Goal: Task Accomplishment & Management: Manage account settings

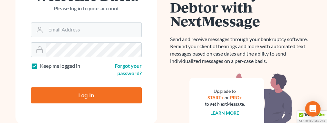
scroll to position [86, 0]
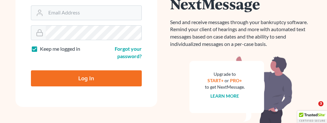
click at [69, 80] on input "Log In" at bounding box center [86, 79] width 111 height 16
type input "Thinking..."
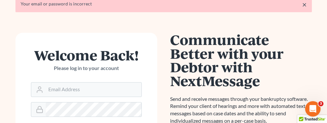
scroll to position [43, 0]
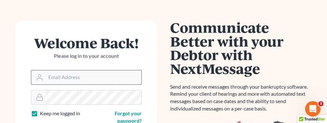
click at [96, 78] on input "Email Address" at bounding box center [94, 78] width 96 height 14
type input "jbenner@trunkettlaw.com"
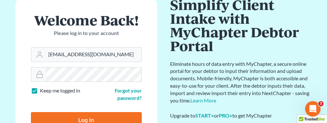
click at [124, 112] on input "Log In" at bounding box center [86, 120] width 111 height 16
type input "Thinking..."
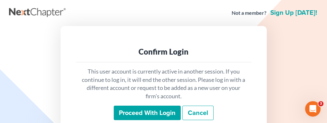
click at [153, 112] on input "Proceed with login" at bounding box center [147, 113] width 67 height 15
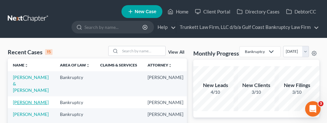
click at [25, 103] on link "Leoniak, Mariusz" at bounding box center [31, 102] width 36 height 5
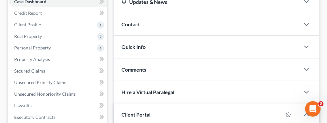
scroll to position [86, 0]
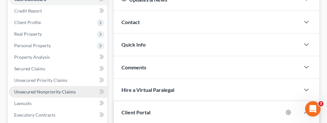
click at [37, 90] on span "Unsecured Nonpriority Claims" at bounding box center [45, 91] width 62 height 5
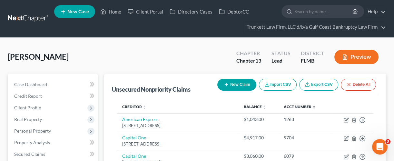
click at [235, 84] on button "New Claim" at bounding box center [236, 85] width 39 height 12
select select "0"
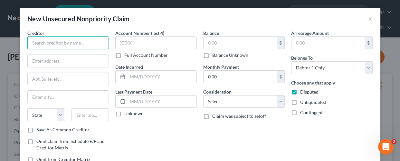
click at [58, 44] on input "text" at bounding box center [68, 42] width 82 height 13
type input "s"
type input "Sidney Christie, DMD"
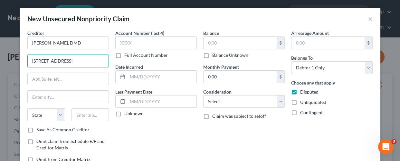
type input "5163 Orange Grove Blvd"
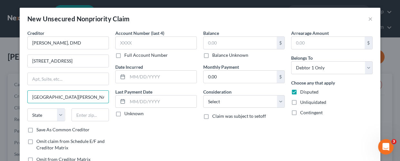
type input "North Fort Myers"
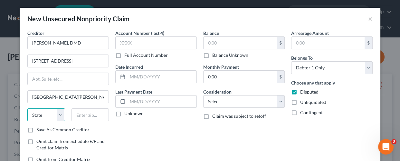
select select "9"
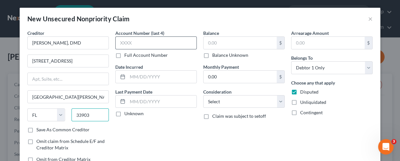
type input "33903"
click at [130, 43] on input "text" at bounding box center [156, 42] width 82 height 13
type input "6609"
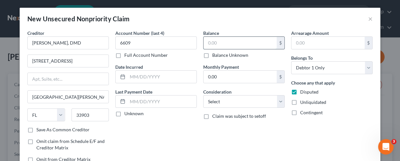
click at [220, 42] on input "text" at bounding box center [240, 43] width 73 height 12
type input "1,579.10"
click at [228, 123] on div "Balance 1,579.10 $ Balance Unknown Balance Undetermined 1,579.10 $ Balance Unkn…" at bounding box center [244, 99] width 88 height 138
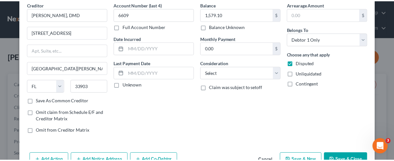
scroll to position [46, 0]
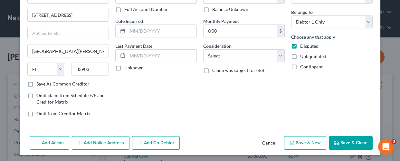
click at [333, 123] on button "Save & Close" at bounding box center [351, 143] width 44 height 14
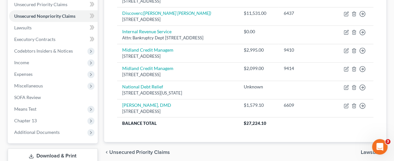
scroll to position [204, 0]
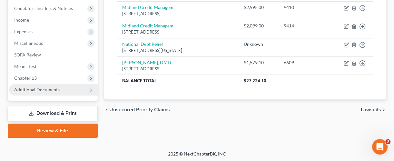
click at [53, 89] on span "Additional Documents" at bounding box center [36, 89] width 45 height 5
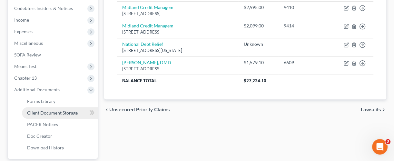
click at [49, 111] on span "Client Document Storage" at bounding box center [52, 112] width 51 height 5
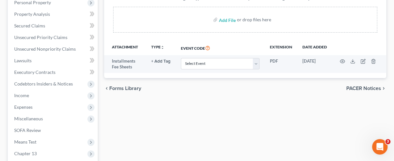
scroll to position [129, 0]
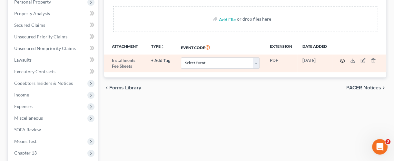
click at [333, 60] on icon "button" at bounding box center [342, 60] width 5 height 5
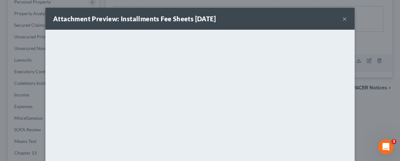
click at [333, 17] on button "×" at bounding box center [345, 19] width 5 height 8
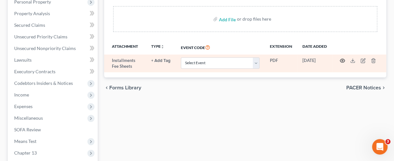
click at [333, 61] on icon "button" at bounding box center [342, 61] width 5 height 4
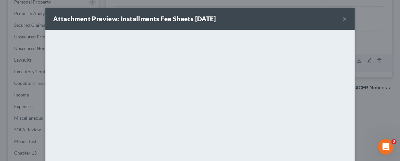
click at [333, 18] on button "×" at bounding box center [345, 19] width 5 height 8
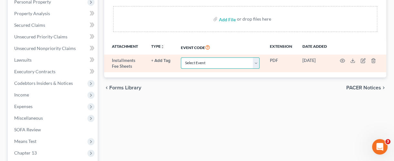
click at [257, 60] on select "Select Event 20 Largest Unsecured Creditors Amended Chapter 13 Plan Amended Cre…" at bounding box center [220, 62] width 79 height 11
select select "4"
click at [181, 57] on select "Select Event 20 Largest Unsecured Creditors Amended Chapter 13 Plan Amended Cre…" at bounding box center [220, 62] width 79 height 11
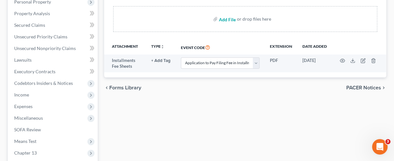
click at [226, 18] on input "file" at bounding box center [226, 19] width 15 height 12
type input "C:\fakepath\PLAN.pdf"
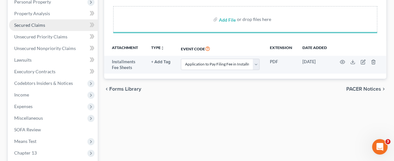
select select "4"
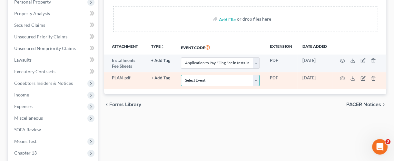
click at [258, 82] on select "Select Event 20 Largest Unsecured Creditors Amended Chapter 13 Plan Amended Cre…" at bounding box center [220, 80] width 79 height 11
select select "12"
click at [181, 75] on select "Select Event 20 Largest Unsecured Creditors Amended Chapter 13 Plan Amended Cre…" at bounding box center [220, 80] width 79 height 11
click at [333, 77] on icon "button" at bounding box center [342, 79] width 5 height 4
click at [333, 77] on icon "button" at bounding box center [342, 78] width 5 height 5
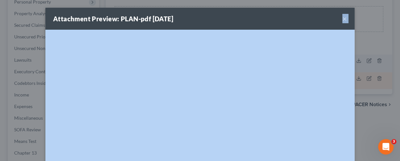
click at [333, 77] on div "Attachment Preview: PLAN-pdf 10/12/2025 × <object ng-attr-data='https://nextcha…" at bounding box center [200, 80] width 400 height 161
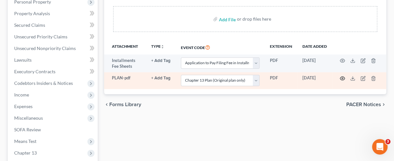
click at [333, 78] on circle "button" at bounding box center [342, 78] width 1 height 1
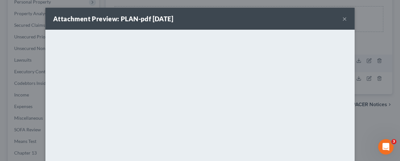
click at [333, 16] on button "×" at bounding box center [345, 19] width 5 height 8
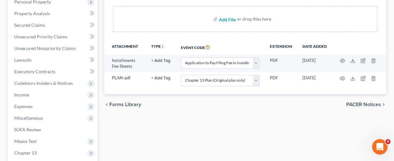
click at [225, 19] on input "file" at bounding box center [226, 19] width 15 height 12
type input "C:\fakepath\CCC.pdf"
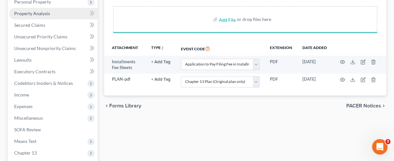
select select "4"
select select "12"
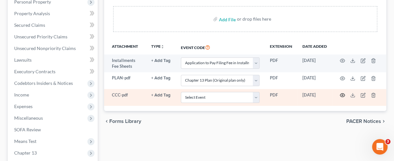
click at [333, 94] on icon "button" at bounding box center [342, 94] width 5 height 5
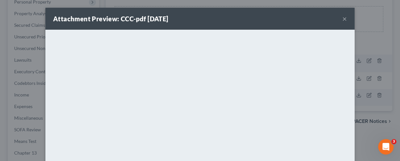
click at [333, 16] on button "×" at bounding box center [345, 19] width 5 height 8
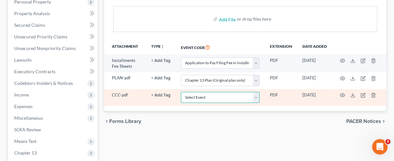
click at [257, 95] on select "Select Event 20 Largest Unsecured Creditors Amended Chapter 13 Plan Amended Cre…" at bounding box center [220, 97] width 79 height 11
select select "9"
click at [181, 92] on select "Select Event 20 Largest Unsecured Creditors Amended Chapter 13 Plan Amended Cre…" at bounding box center [220, 97] width 79 height 11
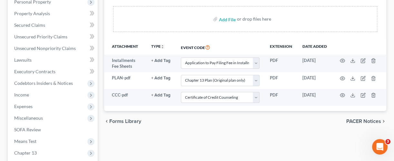
click at [244, 123] on div "Forms Library Client Document Storage PACER Notices Doc Creator Download Histor…" at bounding box center [245, 108] width 289 height 326
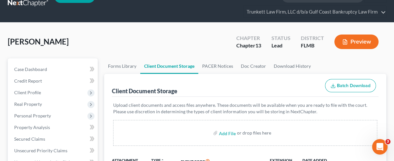
scroll to position [0, 0]
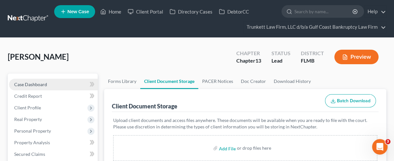
click at [47, 85] on link "Case Dashboard" at bounding box center [53, 85] width 89 height 12
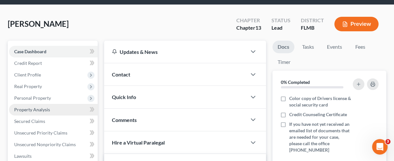
scroll to position [129, 0]
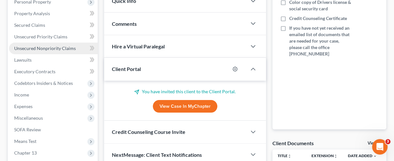
click at [47, 50] on span "Unsecured Nonpriority Claims" at bounding box center [45, 47] width 62 height 5
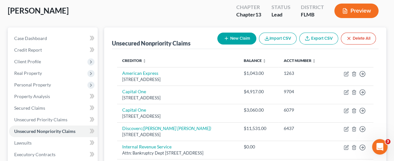
scroll to position [43, 0]
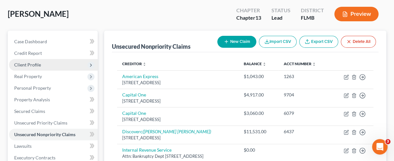
click at [49, 64] on span "Client Profile" at bounding box center [53, 65] width 89 height 12
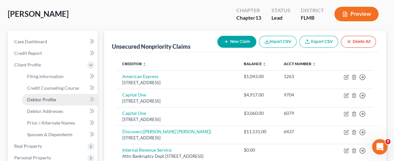
click at [51, 96] on link "Debtor Profile" at bounding box center [60, 100] width 76 height 12
select select "0"
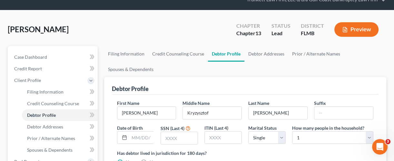
scroll to position [43, 0]
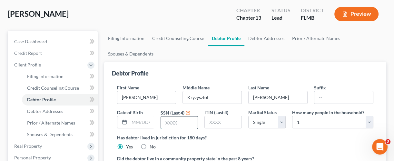
click at [175, 121] on input "text" at bounding box center [179, 122] width 37 height 12
type input "8624"
click at [134, 121] on input "text" at bounding box center [142, 122] width 26 height 12
click at [137, 121] on input "text" at bounding box center [142, 122] width 26 height 12
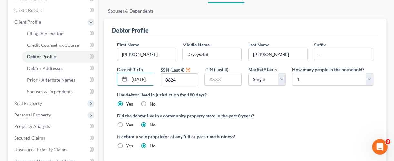
scroll to position [0, 5]
type input "06/05/1976"
click at [333, 123] on div "Is debtor a sole proprietor of any full or part-time business? Yes No" at bounding box center [245, 143] width 263 height 21
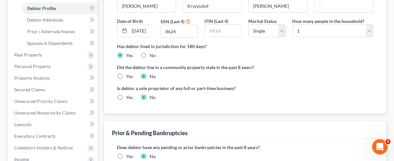
scroll to position [215, 0]
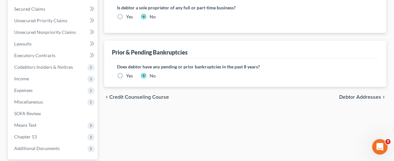
click at [333, 94] on span "Debtor Addresses" at bounding box center [360, 96] width 42 height 5
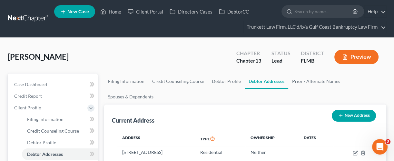
scroll to position [43, 0]
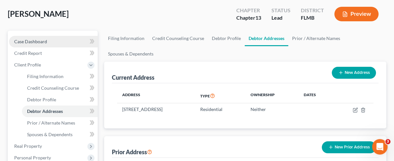
click at [50, 37] on link "Case Dashboard" at bounding box center [53, 42] width 89 height 12
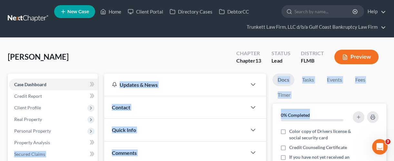
drag, startPoint x: 400, startPoint y: 112, endPoint x: 400, endPoint y: 144, distance: 31.6
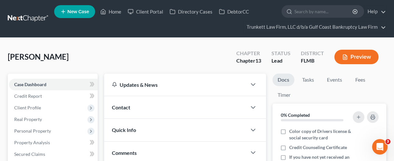
click at [128, 58] on div "Leoniak, Mariusz Upgraded Chapter Chapter 13 Status Lead District FLMB Preview" at bounding box center [197, 59] width 378 height 28
drag, startPoint x: 116, startPoint y: 11, endPoint x: 120, endPoint y: 15, distance: 5.9
click at [116, 11] on link "Home" at bounding box center [110, 12] width 27 height 12
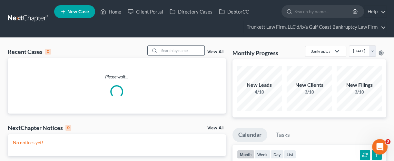
click at [190, 52] on input "search" at bounding box center [181, 50] width 45 height 9
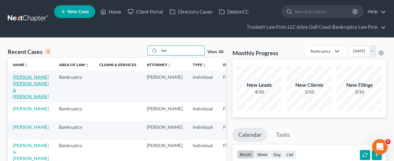
type input "her"
click at [20, 87] on link "[PERSON_NAME] [PERSON_NAME] & [PERSON_NAME]" at bounding box center [31, 86] width 36 height 25
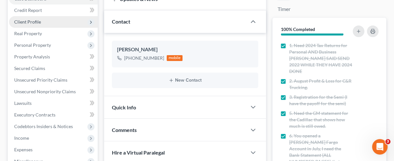
scroll to position [71, 0]
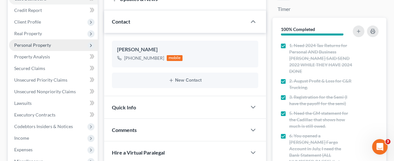
click at [34, 44] on span "Personal Property" at bounding box center [32, 44] width 37 height 5
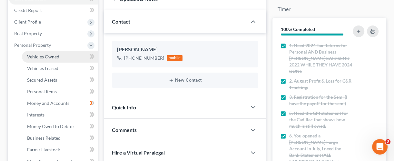
click at [41, 57] on span "Vehicles Owned" at bounding box center [43, 56] width 32 height 5
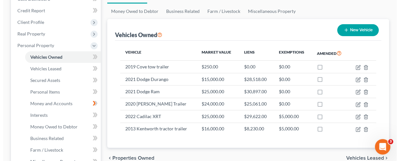
scroll to position [86, 0]
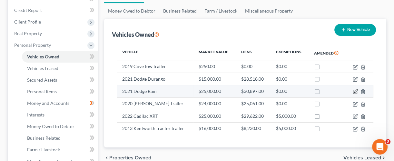
click at [333, 90] on icon "button" at bounding box center [355, 92] width 4 height 4
select select "0"
select select "5"
select select "4"
select select "2"
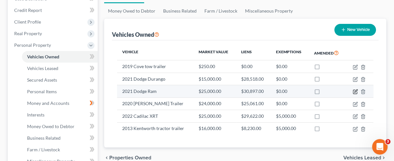
select select "23"
select select "1"
select select "0"
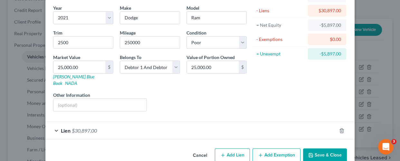
scroll to position [56, 0]
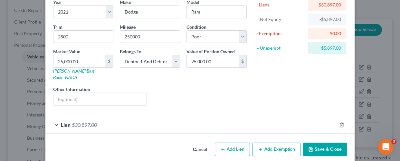
click at [137, 116] on div "Lien $30,897.00" at bounding box center [190, 124] width 291 height 17
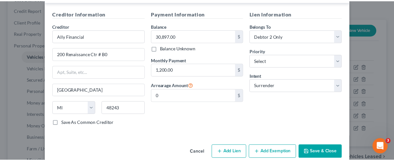
scroll to position [189, 0]
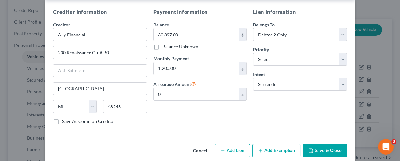
click at [320, 123] on button "Save & Close" at bounding box center [325, 151] width 44 height 14
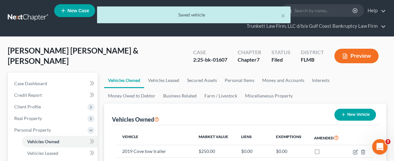
scroll to position [0, 0]
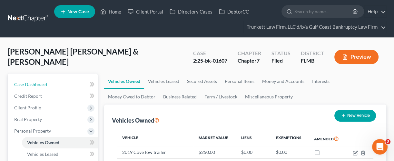
drag, startPoint x: 48, startPoint y: 82, endPoint x: 68, endPoint y: 47, distance: 40.5
click at [48, 81] on link "Case Dashboard" at bounding box center [53, 85] width 89 height 12
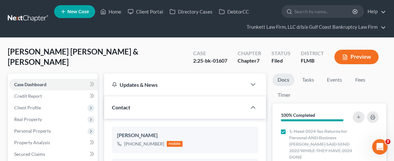
scroll to position [71, 0]
click at [118, 12] on link "Home" at bounding box center [110, 12] width 27 height 12
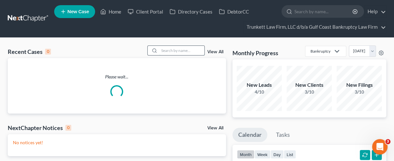
click at [188, 49] on input "search" at bounding box center [181, 50] width 45 height 9
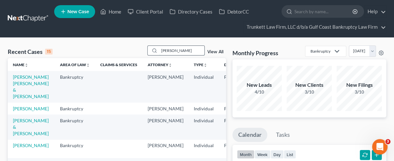
type input "walsh"
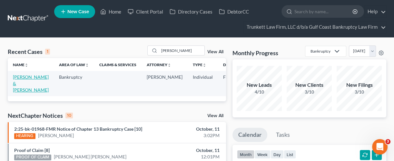
click at [18, 87] on link "[PERSON_NAME] & [PERSON_NAME]" at bounding box center [31, 83] width 36 height 18
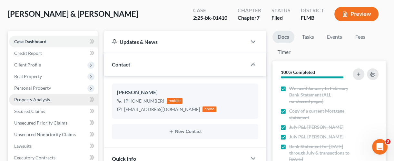
scroll to position [86, 0]
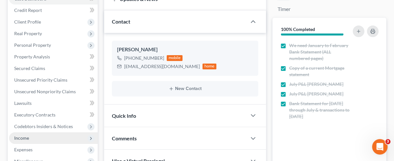
click at [21, 123] on span "Income" at bounding box center [21, 137] width 15 height 5
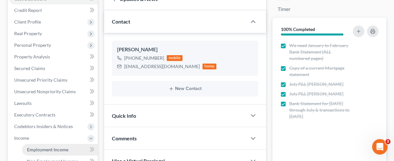
click at [37, 123] on span "Employment Income" at bounding box center [47, 149] width 41 height 5
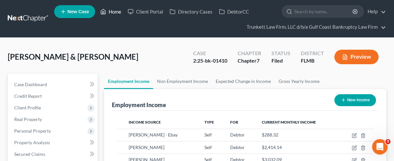
click at [117, 12] on link "Home" at bounding box center [110, 12] width 27 height 12
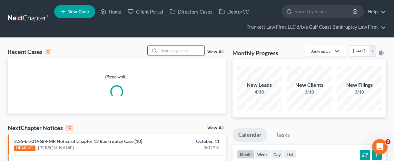
drag, startPoint x: 170, startPoint y: 51, endPoint x: 169, endPoint y: 48, distance: 3.4
click at [170, 51] on input "search" at bounding box center [181, 50] width 45 height 9
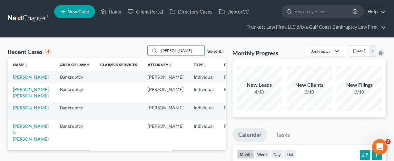
type input "smith"
click at [23, 80] on link "[PERSON_NAME]" at bounding box center [31, 76] width 36 height 5
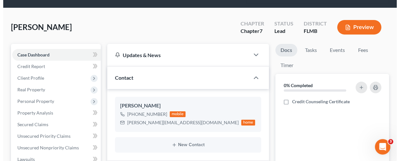
scroll to position [43, 0]
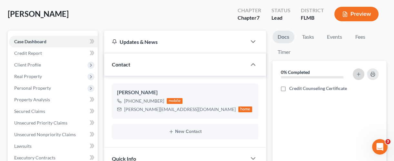
click at [333, 74] on icon "button" at bounding box center [358, 74] width 5 height 5
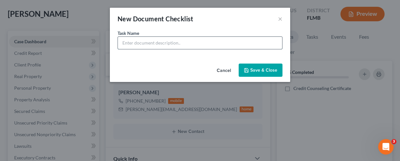
click at [174, 42] on input "text" at bounding box center [200, 43] width 164 height 12
paste input "1. 2024 Tax return"
type input "1. 2024 Tax return"
click at [271, 68] on button "Save & Close" at bounding box center [261, 70] width 44 height 14
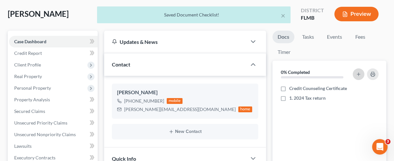
click at [333, 73] on icon "button" at bounding box center [358, 74] width 5 height 5
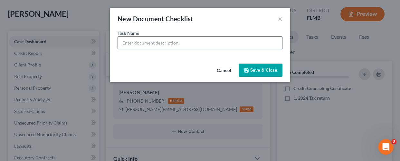
click at [147, 45] on input "text" at bounding box center [200, 43] width 164 height 12
paste input "2. Any Paymedia income after 05/16 to present"
type input "2. Any Paymedia income after 05/16 to present"
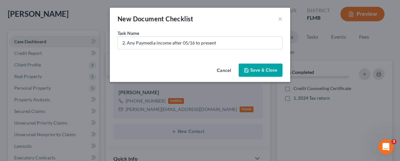
drag, startPoint x: 261, startPoint y: 67, endPoint x: 289, endPoint y: 79, distance: 30.2
click at [261, 68] on button "Save & Close" at bounding box center [261, 70] width 44 height 14
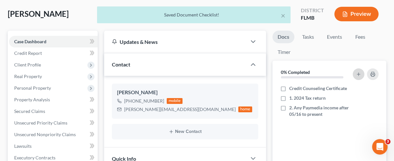
click at [333, 72] on icon "button" at bounding box center [358, 74] width 5 height 5
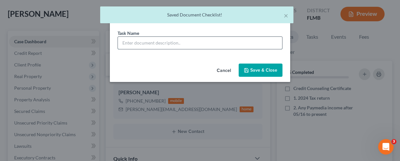
click at [166, 44] on input "text" at bounding box center [200, 43] width 164 height 12
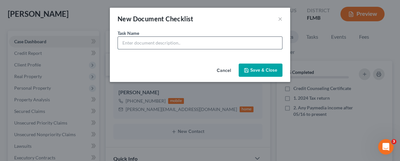
click at [176, 43] on input "text" at bounding box center [200, 43] width 164 height 12
paste input "3. Any The Home Mag income after 05/30 to present"
type input "3. Any The Home Mag income after 05/30 to present"
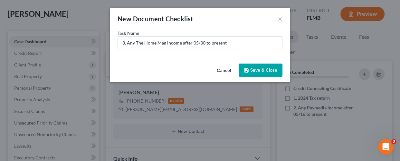
click at [262, 66] on button "Save & Close" at bounding box center [261, 70] width 44 height 14
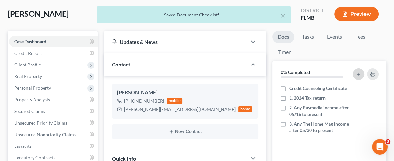
click at [333, 74] on line "button" at bounding box center [358, 74] width 3 height 0
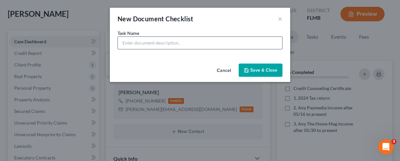
click at [214, 43] on input "text" at bounding box center [200, 43] width 164 height 12
paste input "4. Bank statements (ALL numbered pages) for ALL accounts - I currently have 3 f…"
type input "4. Bank statements (ALL numbered pages) for ALL accounts - I currently have 3 f…"
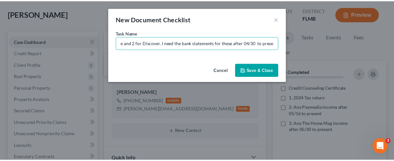
scroll to position [0, 0]
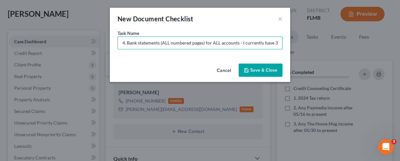
click at [255, 69] on button "Save & Close" at bounding box center [261, 70] width 44 height 14
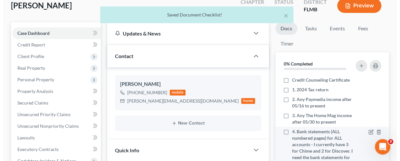
scroll to position [43, 0]
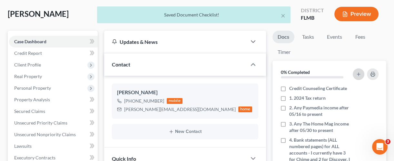
click at [333, 73] on button "button" at bounding box center [359, 74] width 12 height 12
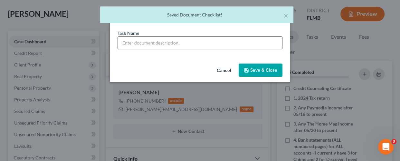
click at [167, 40] on input "text" at bounding box center [200, 43] width 164 height 12
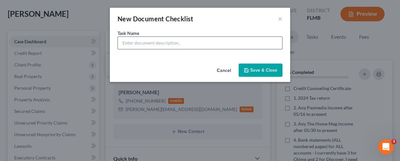
click at [183, 45] on input "text" at bounding box center [200, 43] width 164 height 12
paste input "5. The last two (2) 401K statements"
type input "5. The last two (2) 401K statements"
click at [261, 73] on button "Save & Close" at bounding box center [261, 70] width 44 height 14
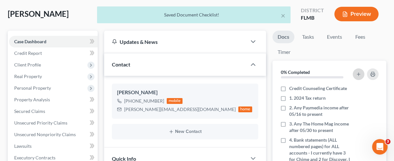
click at [333, 73] on icon "button" at bounding box center [358, 74] width 5 height 5
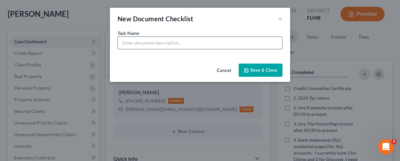
click at [187, 42] on input "text" at bounding box center [200, 43] width 164 height 12
paste input "6. Current vehicle lease statement for the Honda and a copy of the registration…"
type input "6. Current vehicle lease statement for the Honda and a copy of the registration…"
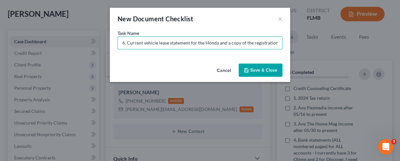
click at [251, 72] on button "Save & Close" at bounding box center [261, 70] width 44 height 14
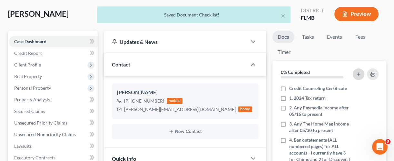
click at [333, 74] on button "button" at bounding box center [359, 74] width 12 height 12
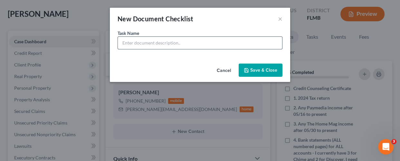
click at [201, 45] on input "text" at bounding box center [200, 43] width 164 height 12
paste input "7. I have attached a Trustee form that is now required. Please check the approp…"
type input "7. I have attached a Trustee form that is now required. Please check the approp…"
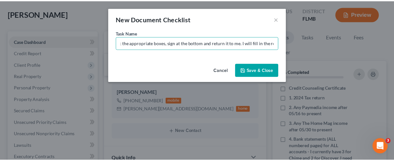
scroll to position [0, 0]
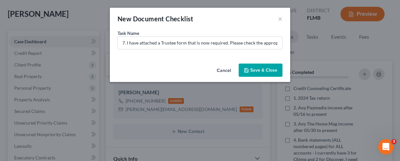
click at [260, 68] on button "Save & Close" at bounding box center [261, 70] width 44 height 14
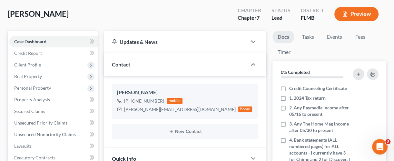
click at [93, 13] on div "Smith, Andrew Upgraded Chapter Chapter 7 Status Lead District FLMB Preview" at bounding box center [197, 17] width 378 height 28
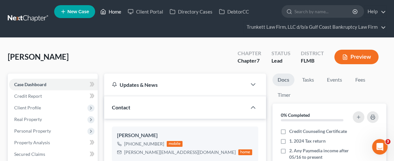
click at [118, 10] on link "Home" at bounding box center [110, 12] width 27 height 12
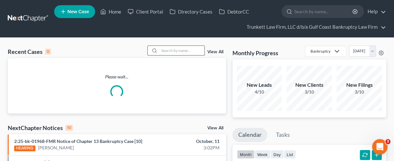
click at [163, 51] on input "search" at bounding box center [181, 50] width 45 height 9
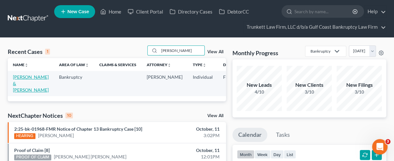
type input "kelly"
click at [23, 83] on link "[PERSON_NAME] & [PERSON_NAME]" at bounding box center [31, 83] width 36 height 18
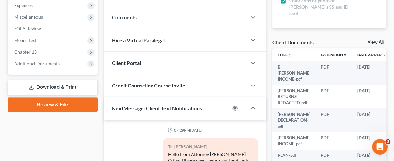
scroll to position [215, 0]
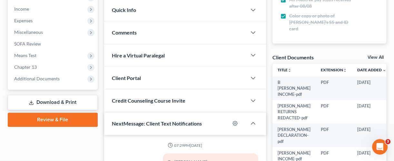
click at [333, 55] on link "View All" at bounding box center [375, 57] width 16 height 5
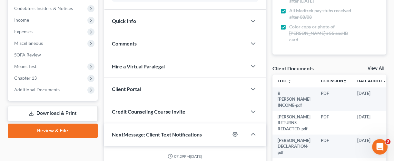
select select "4"
select select "9"
select select "12"
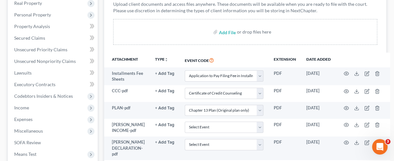
scroll to position [129, 0]
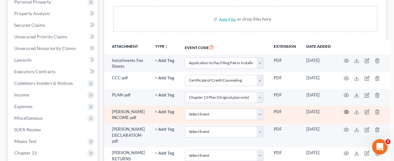
click at [333, 112] on icon "button" at bounding box center [346, 111] width 5 height 5
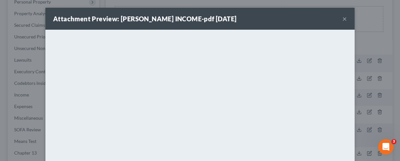
drag, startPoint x: 339, startPoint y: 16, endPoint x: 336, endPoint y: 23, distance: 6.8
click at [333, 17] on div "Attachment Preview: J KELLY INCOME-pdf 10/12/2025 ×" at bounding box center [199, 19] width 309 height 22
click at [333, 19] on button "×" at bounding box center [345, 19] width 5 height 8
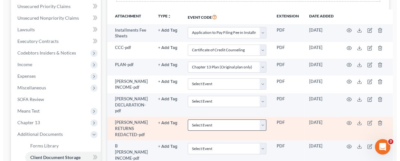
scroll to position [172, 0]
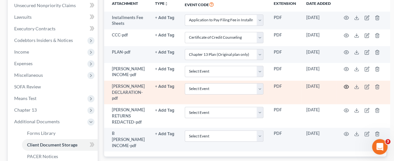
click at [333, 86] on circle "button" at bounding box center [345, 86] width 1 height 1
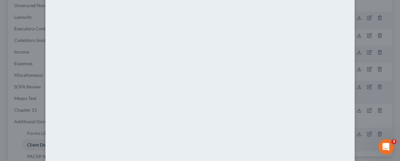
scroll to position [23, 0]
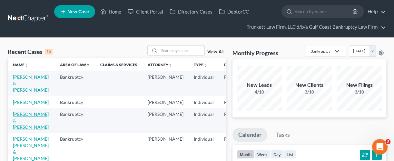
click at [29, 114] on link "[PERSON_NAME] & [PERSON_NAME]" at bounding box center [31, 120] width 36 height 18
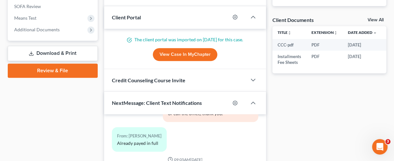
scroll to position [258, 0]
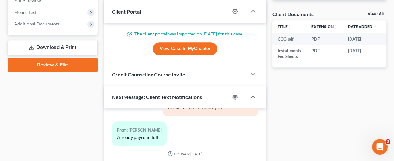
click at [371, 14] on link "View All" at bounding box center [375, 14] width 16 height 5
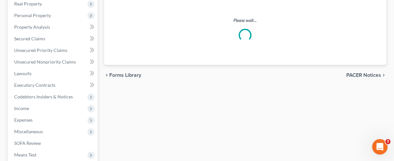
select select "4"
select select "9"
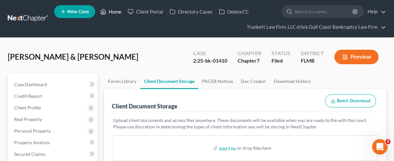
click at [115, 10] on link "Home" at bounding box center [110, 12] width 27 height 12
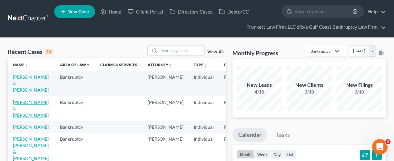
click at [31, 99] on link "[PERSON_NAME] & [PERSON_NAME]" at bounding box center [31, 108] width 36 height 18
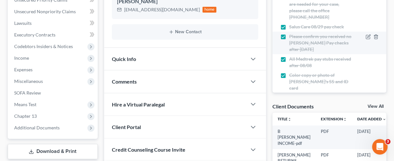
scroll to position [172, 0]
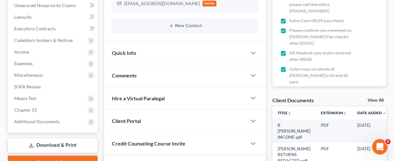
click at [370, 98] on link "View All" at bounding box center [375, 100] width 16 height 5
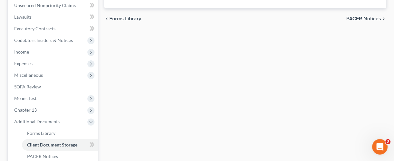
select select "4"
select select "9"
select select "12"
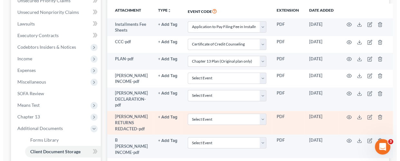
scroll to position [172, 0]
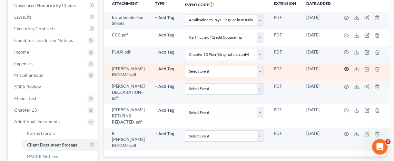
click at [344, 68] on icon "button" at bounding box center [346, 68] width 5 height 5
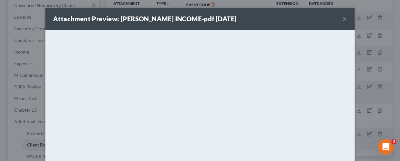
click at [343, 18] on button "×" at bounding box center [345, 19] width 5 height 8
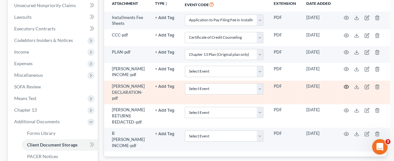
click at [344, 84] on icon "button" at bounding box center [346, 86] width 5 height 5
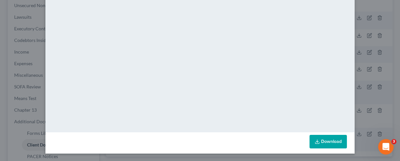
scroll to position [0, 0]
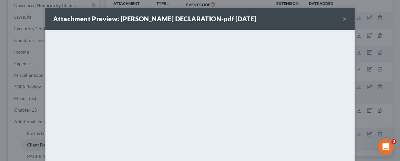
click at [343, 17] on button "×" at bounding box center [345, 19] width 5 height 8
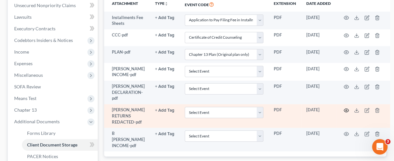
click at [344, 109] on icon "button" at bounding box center [346, 110] width 5 height 5
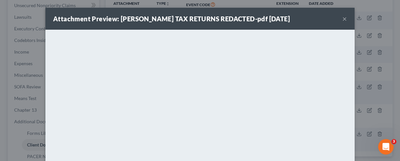
click at [343, 18] on button "×" at bounding box center [345, 19] width 5 height 8
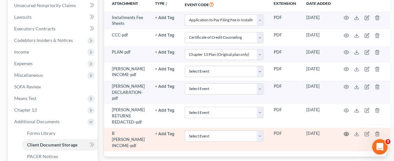
click at [345, 132] on icon "button" at bounding box center [346, 133] width 5 height 5
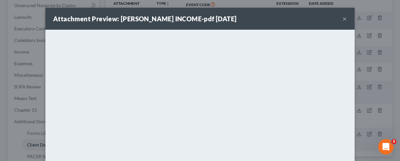
click at [343, 16] on button "×" at bounding box center [345, 19] width 5 height 8
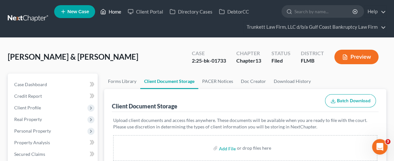
click at [114, 10] on link "Home" at bounding box center [110, 12] width 27 height 12
